Goal: Information Seeking & Learning: Learn about a topic

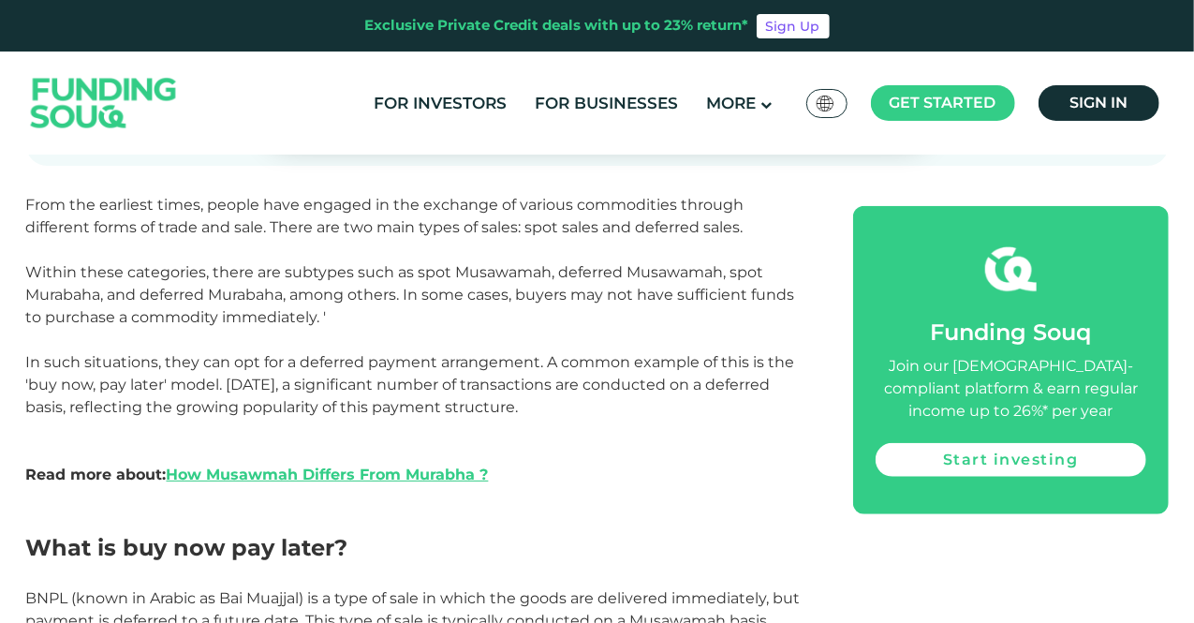
scroll to position [749, 0]
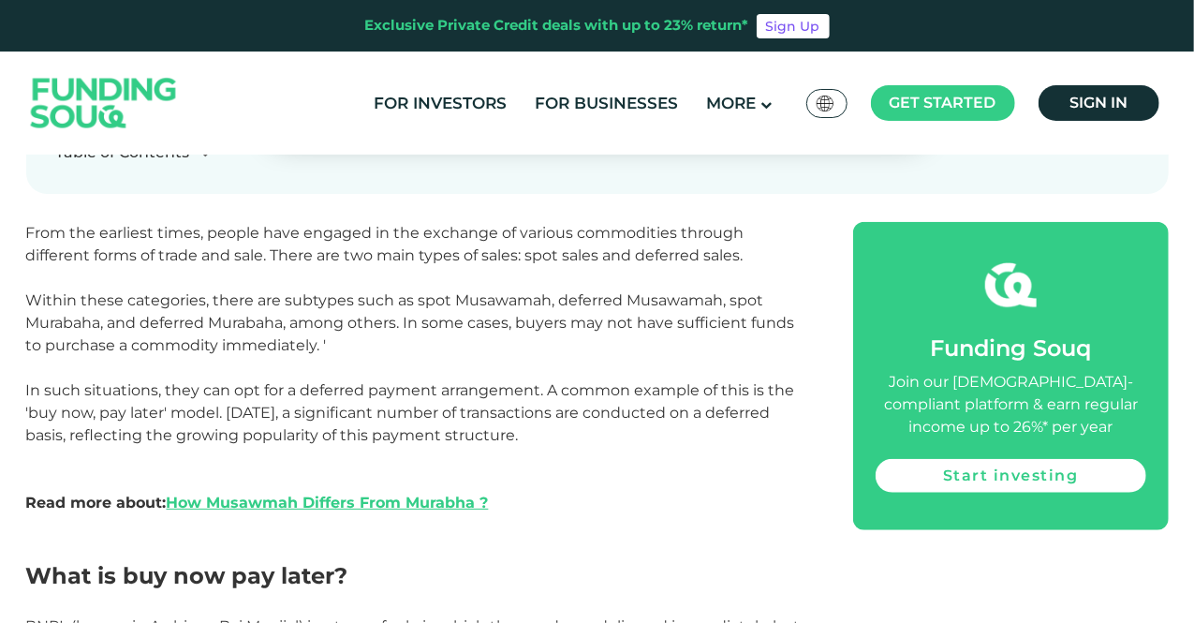
click at [467, 308] on span "Within these categories, there are subtypes such as spot Musawamah, deferred Mu…" at bounding box center [410, 322] width 769 height 63
drag, startPoint x: 407, startPoint y: 303, endPoint x: 495, endPoint y: 307, distance: 88.2
click at [495, 307] on span "Within these categories, there are subtypes such as spot Musawamah, deferred Mu…" at bounding box center [410, 322] width 769 height 63
click at [558, 309] on span "Within these categories, there are subtypes such as spot Musawamah, deferred Mu…" at bounding box center [410, 322] width 769 height 63
drag, startPoint x: 182, startPoint y: 417, endPoint x: 319, endPoint y: 415, distance: 137.7
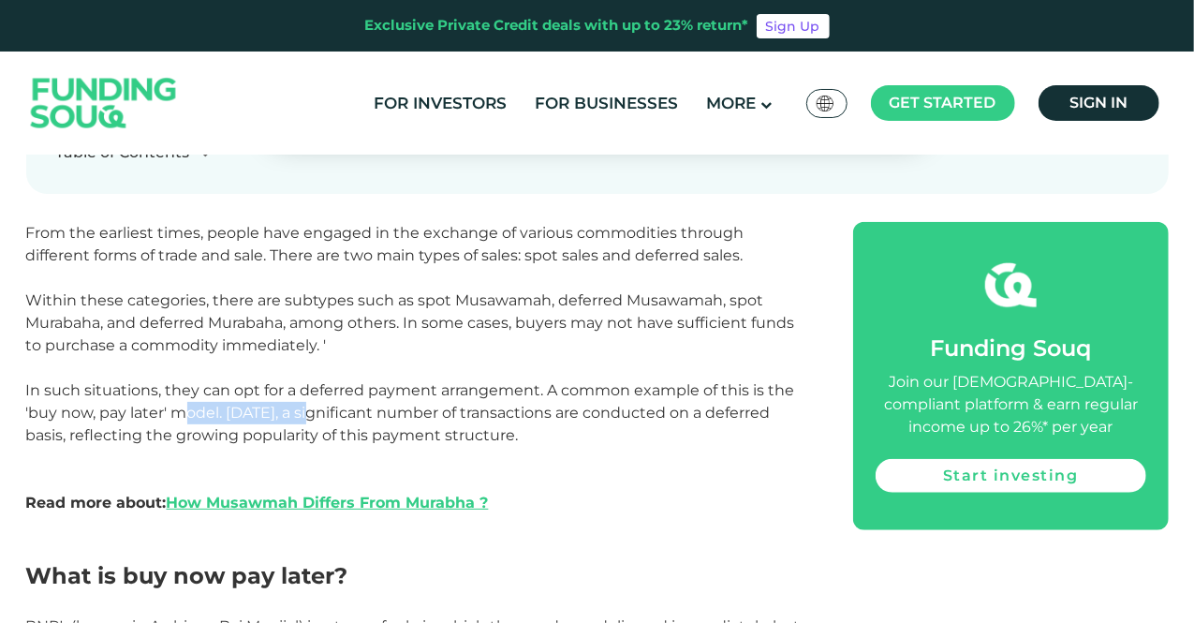
click at [319, 416] on span "In such situations, they can opt for a deferred payment arrangement. A common e…" at bounding box center [410, 412] width 769 height 63
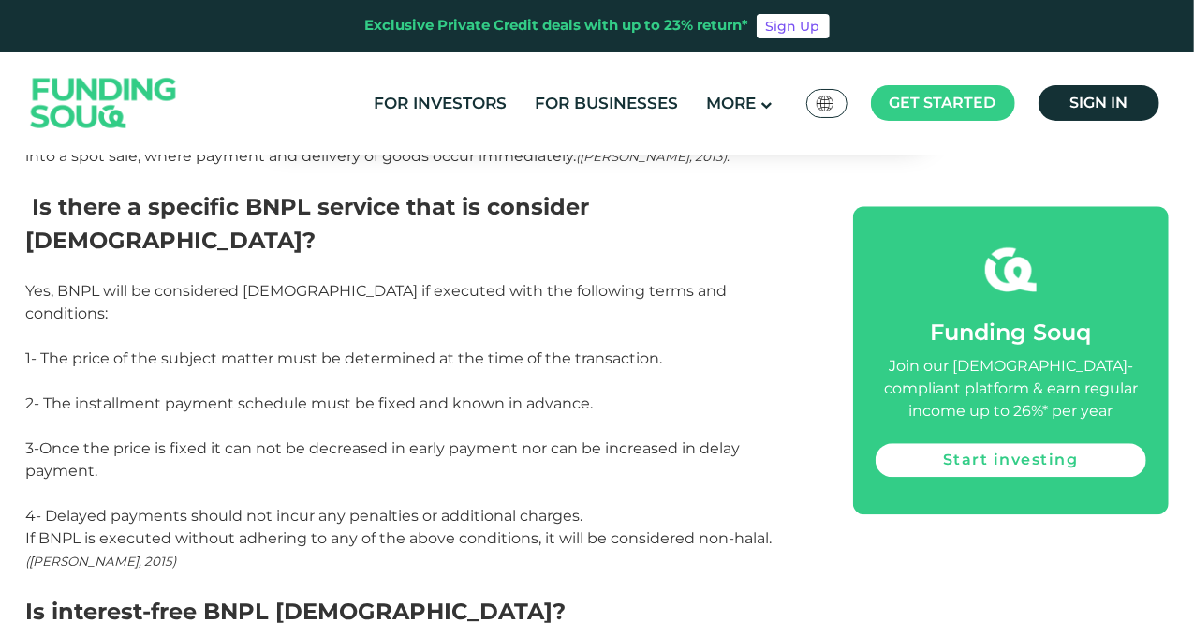
scroll to position [2248, 0]
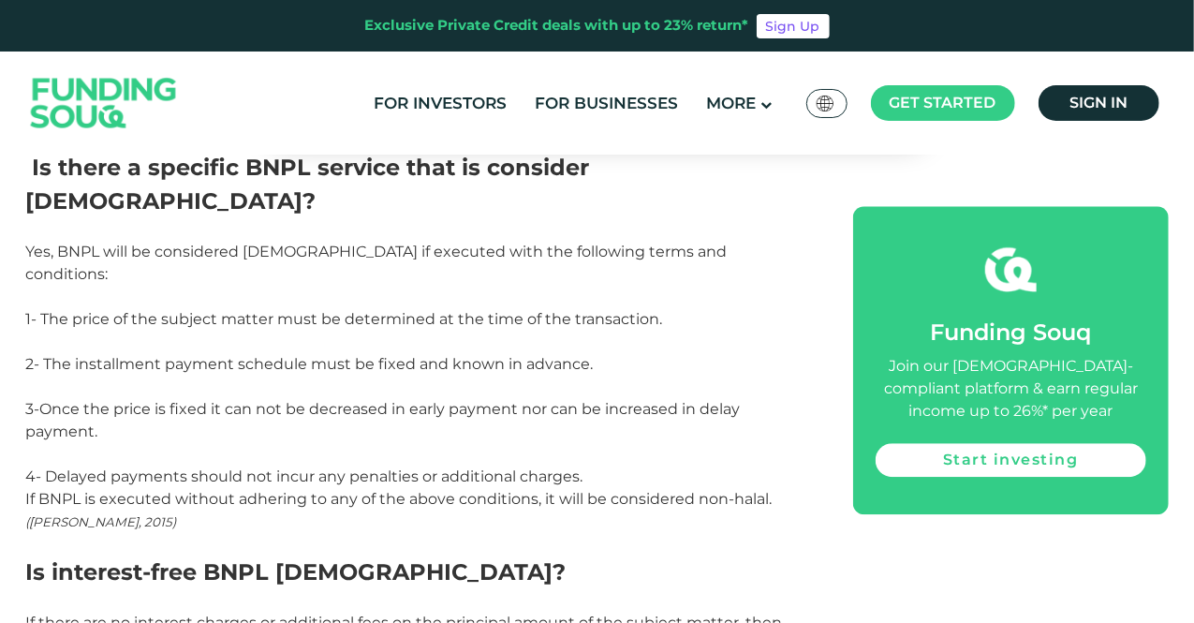
click at [79, 514] on span "([PERSON_NAME], 2015)" at bounding box center [101, 521] width 151 height 15
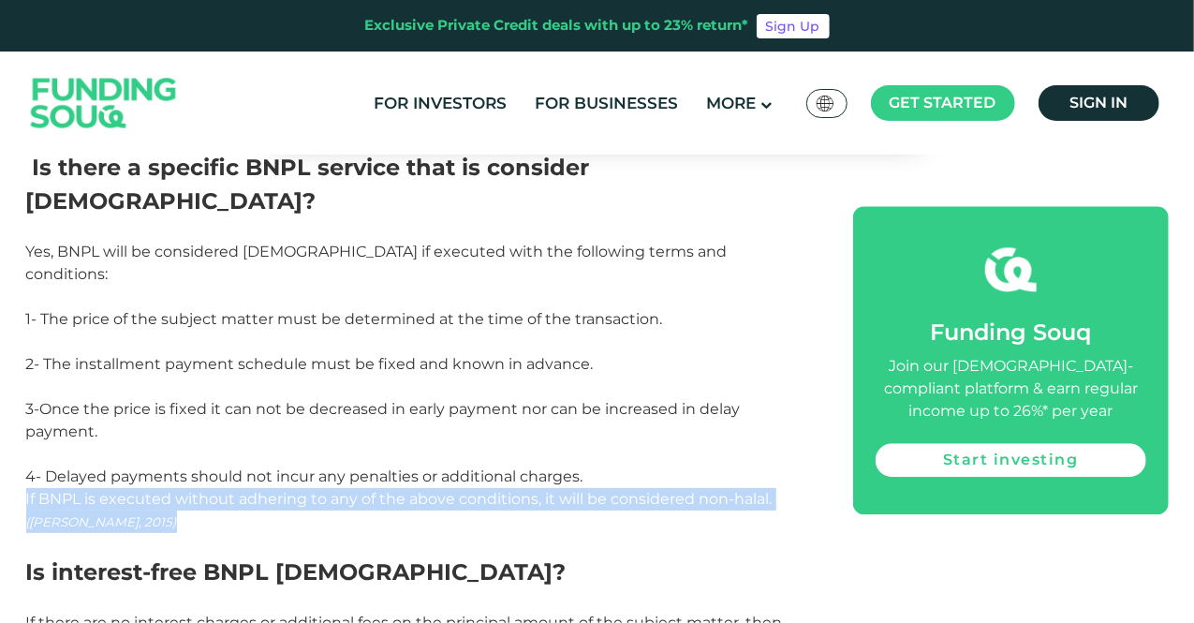
click at [79, 514] on span "([PERSON_NAME], 2015)" at bounding box center [101, 521] width 151 height 15
click at [71, 514] on span "([PERSON_NAME], 2015)" at bounding box center [101, 521] width 151 height 15
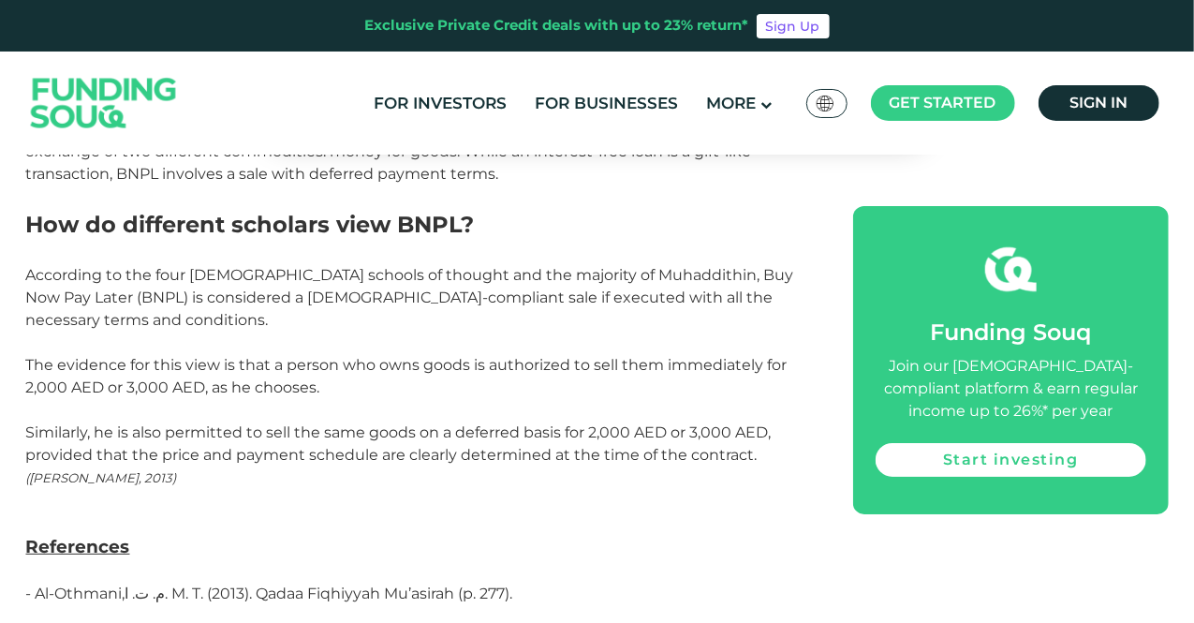
scroll to position [3466, 0]
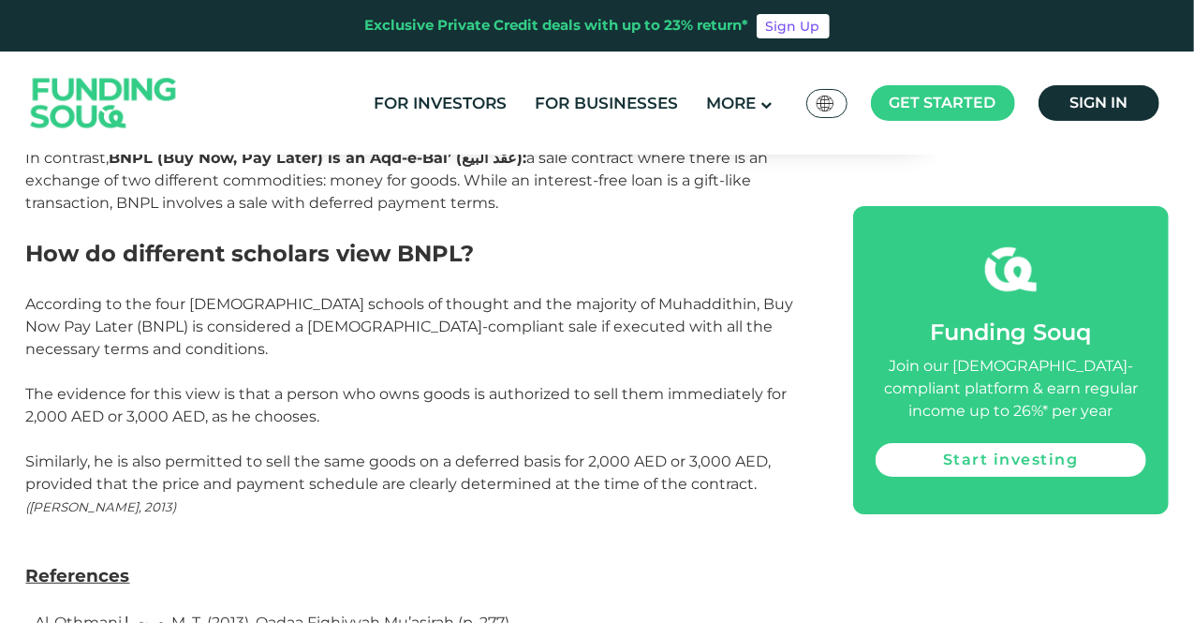
drag, startPoint x: 52, startPoint y: 509, endPoint x: 625, endPoint y: 520, distance: 572.5
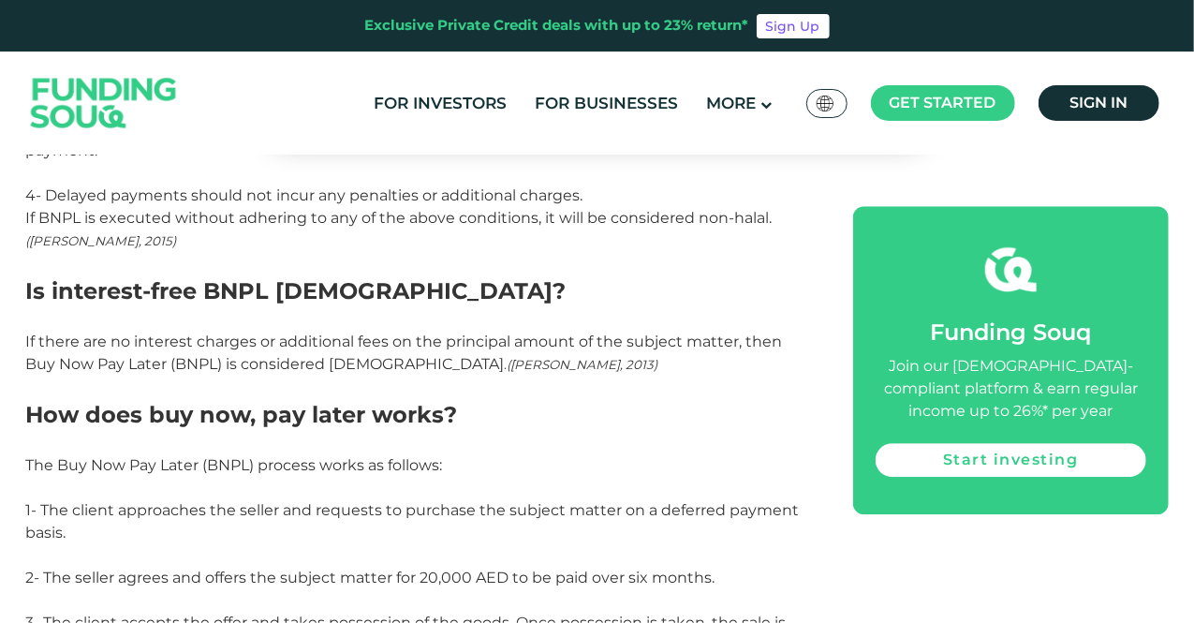
scroll to position [2248, 0]
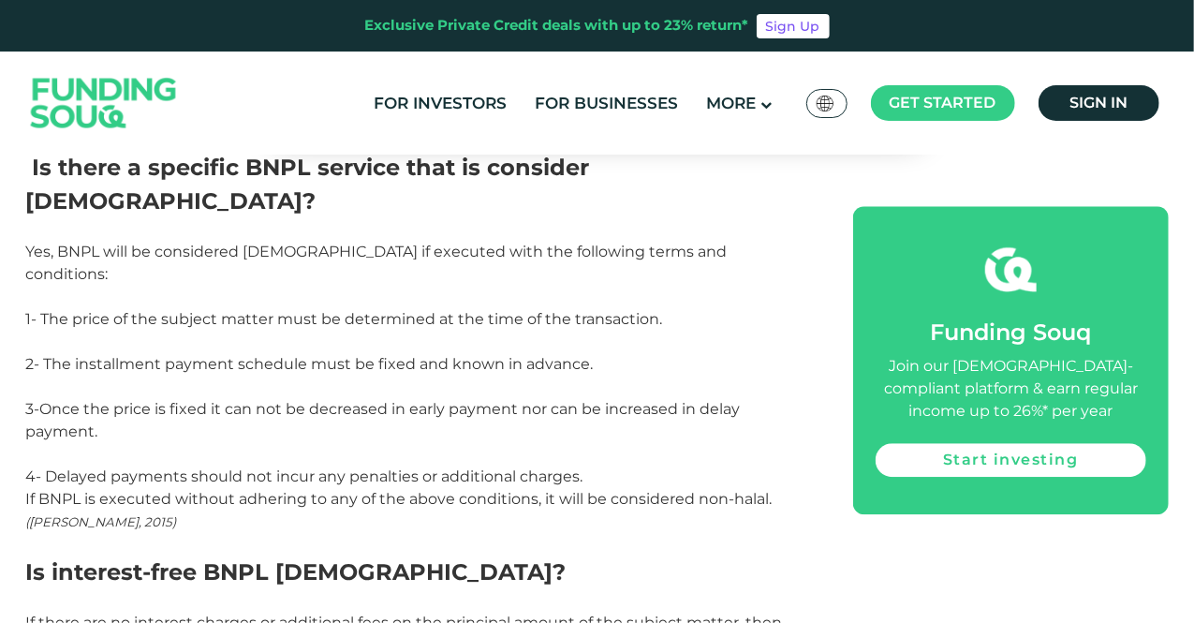
drag, startPoint x: 206, startPoint y: 465, endPoint x: 109, endPoint y: 401, distance: 116.4
click at [109, 514] on span "([PERSON_NAME], 2015)" at bounding box center [101, 521] width 151 height 15
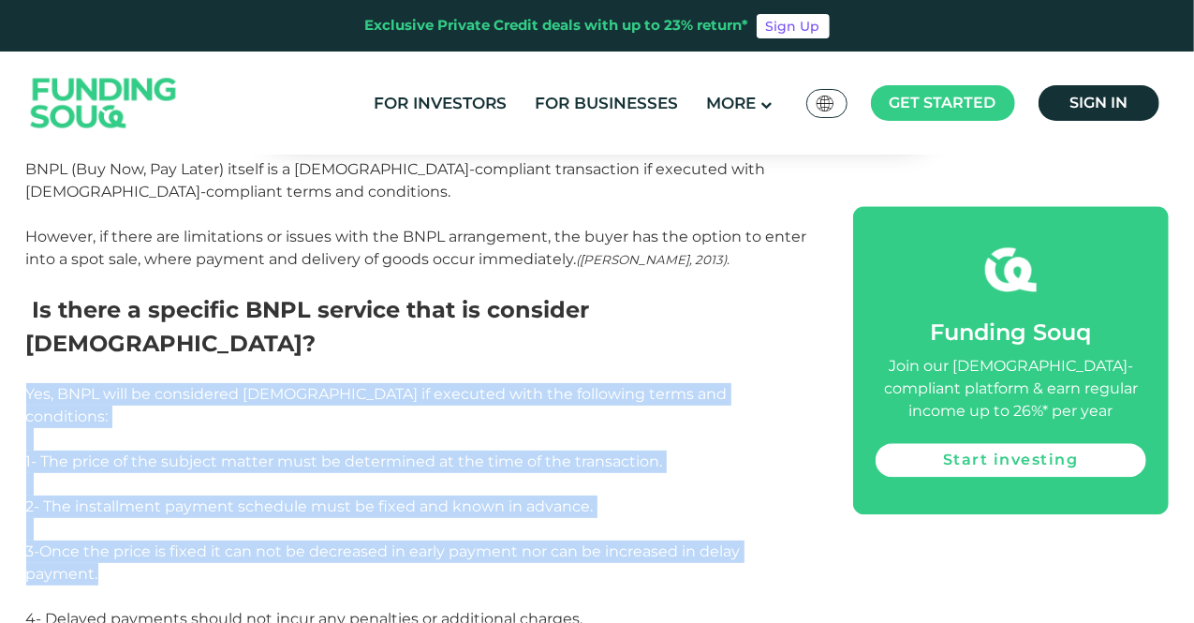
scroll to position [2342, 0]
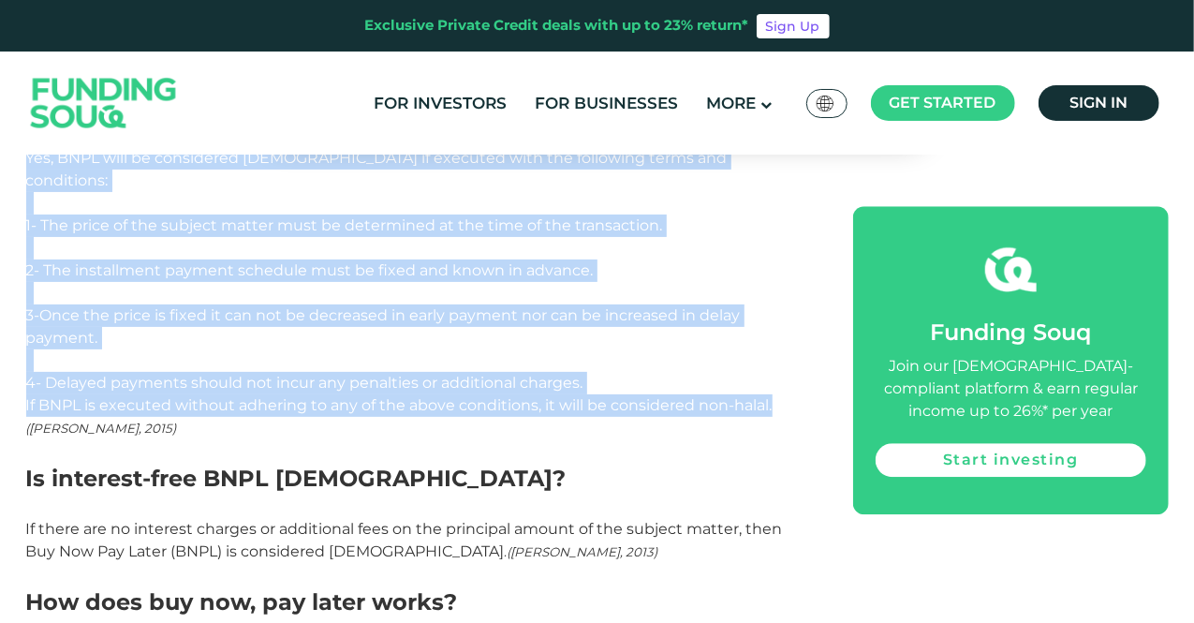
drag, startPoint x: 28, startPoint y: 337, endPoint x: 774, endPoint y: 280, distance: 747.9
click at [774, 280] on div "From the earliest times, people have engaged in the exchange of various commodi…" at bounding box center [419, 310] width 786 height 3363
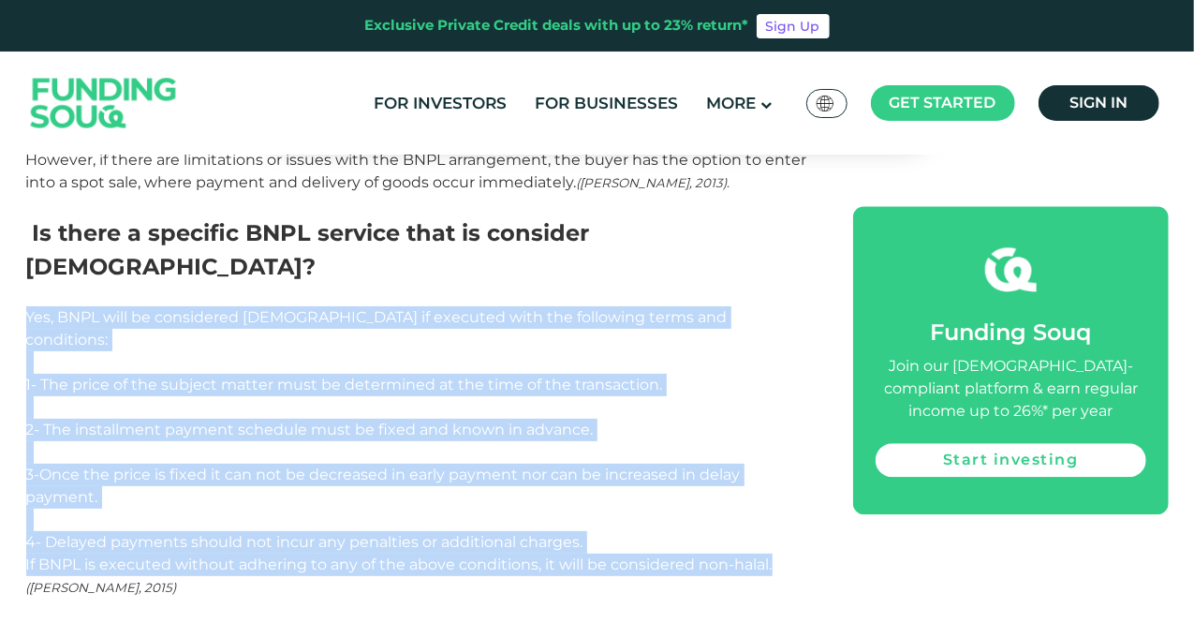
scroll to position [2155, 0]
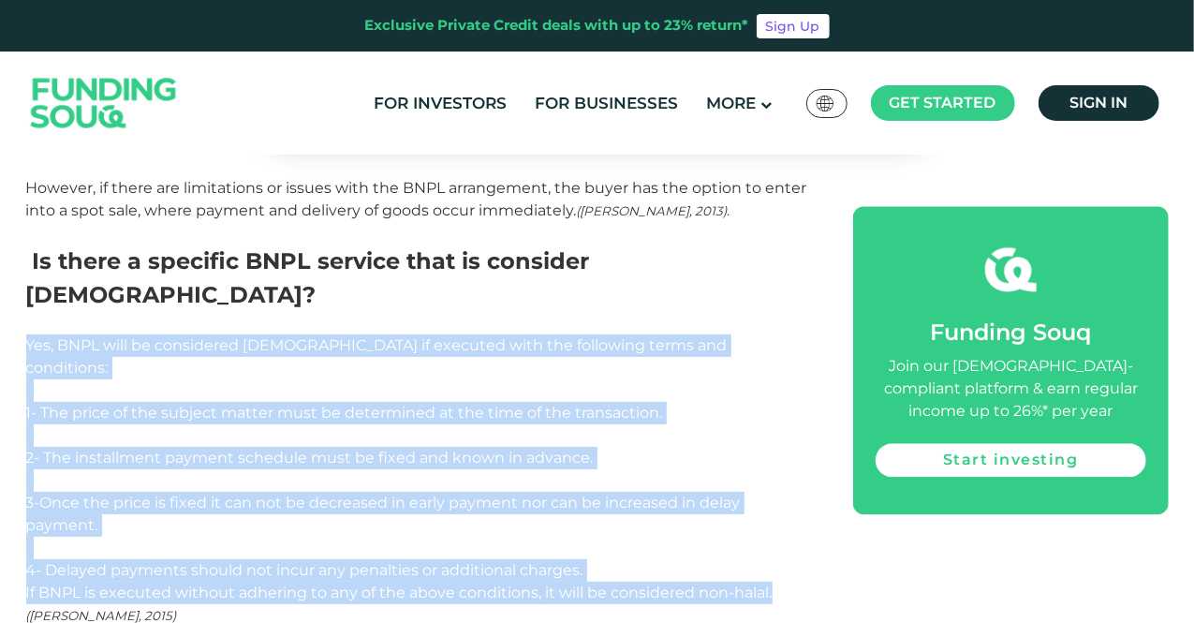
copy div "Yes, BNPL will be considered [DEMOGRAPHIC_DATA] if executed with the following …"
drag, startPoint x: 87, startPoint y: 1, endPoint x: 525, endPoint y: 295, distance: 527.2
click at [526, 404] on span "1- The price of the subject matter must be determined at the time of the transa…" at bounding box center [344, 413] width 637 height 18
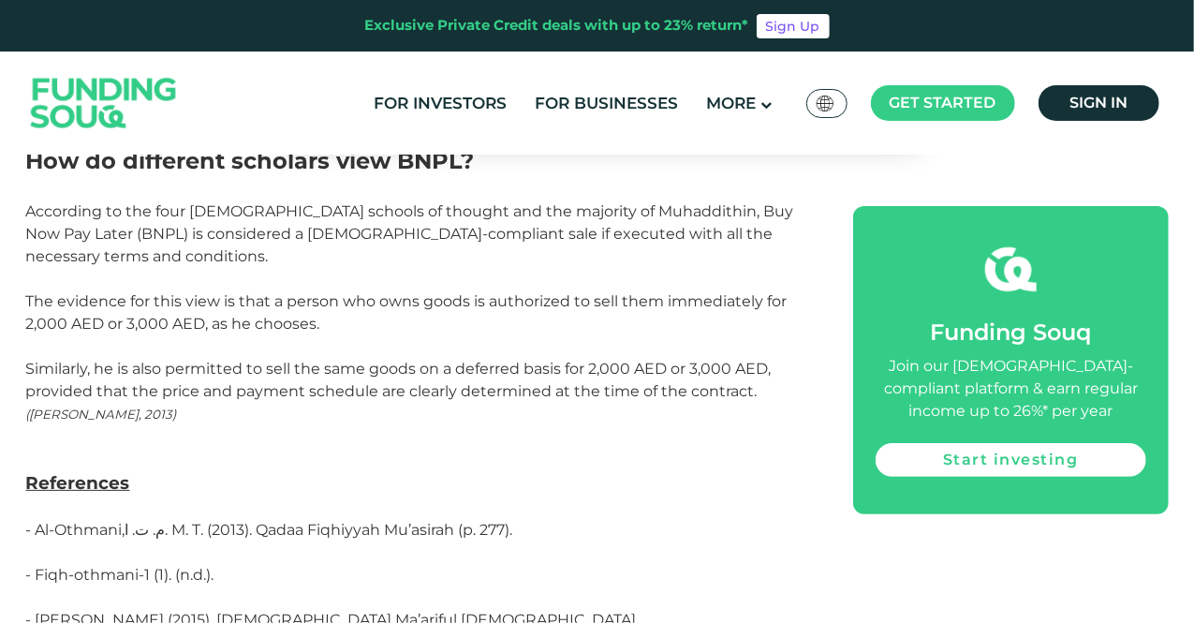
scroll to position [3560, 0]
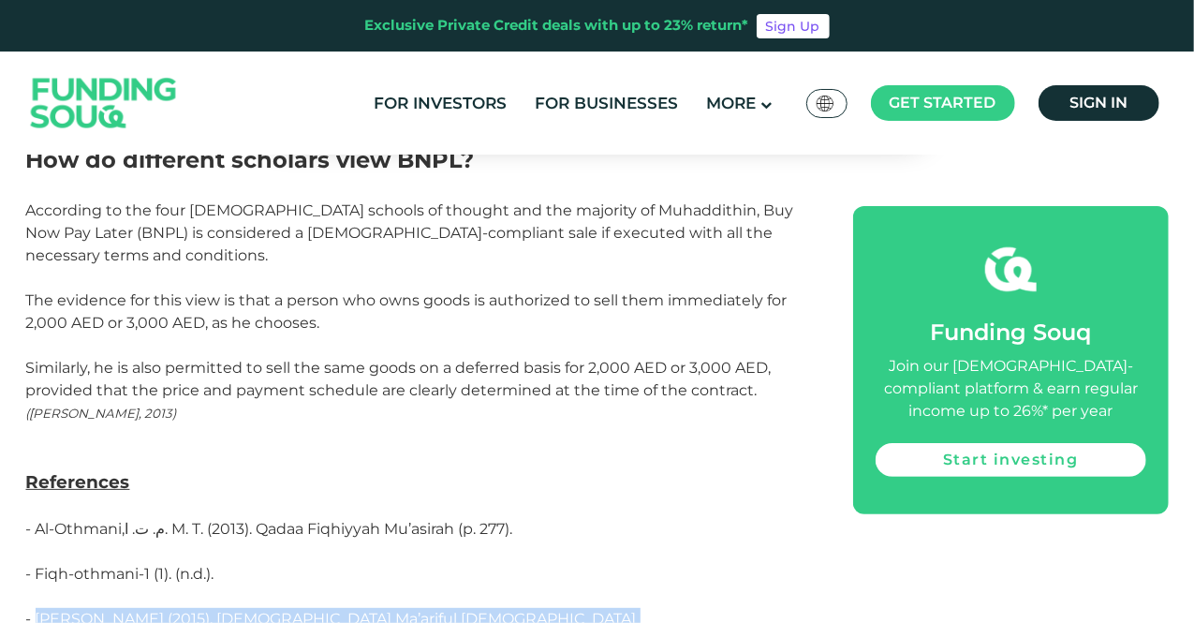
drag, startPoint x: 37, startPoint y: 413, endPoint x: 636, endPoint y: 423, distance: 598.7
click at [636, 610] on span "- [PERSON_NAME] (2015). [DEMOGRAPHIC_DATA] Ma’ariful [DEMOGRAPHIC_DATA] ([DEMOG…" at bounding box center [331, 630] width 611 height 40
copy span "[PERSON_NAME] (2015). [DEMOGRAPHIC_DATA] Ma’ariful [DEMOGRAPHIC_DATA] ([DEMOGRA…"
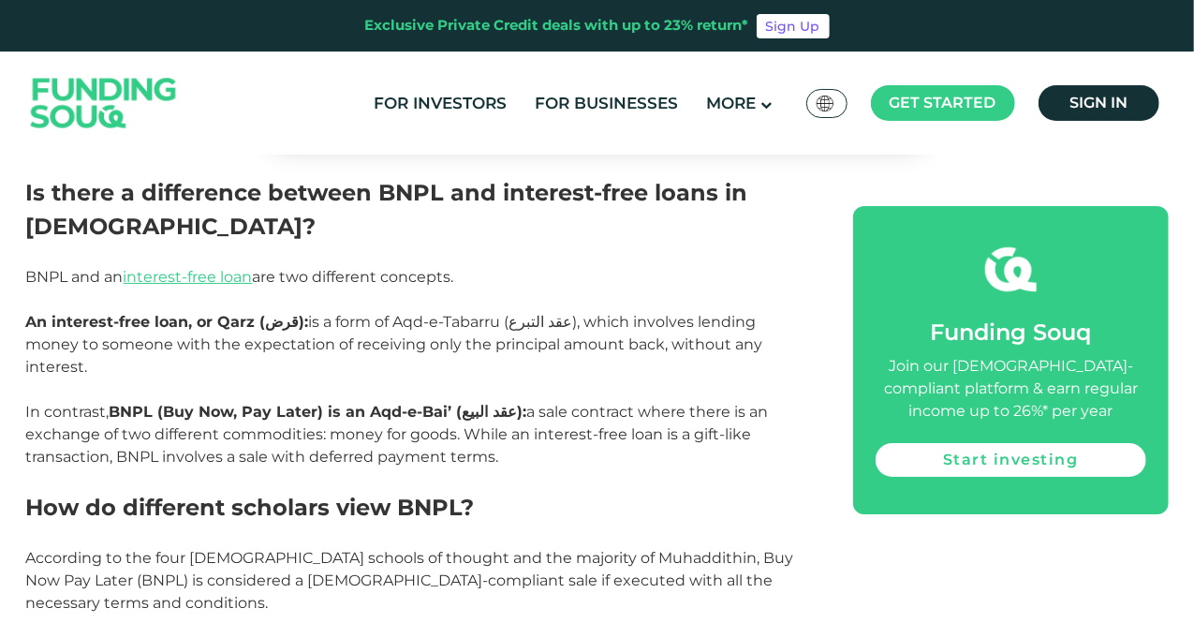
scroll to position [3185, 0]
